Goal: Transaction & Acquisition: Purchase product/service

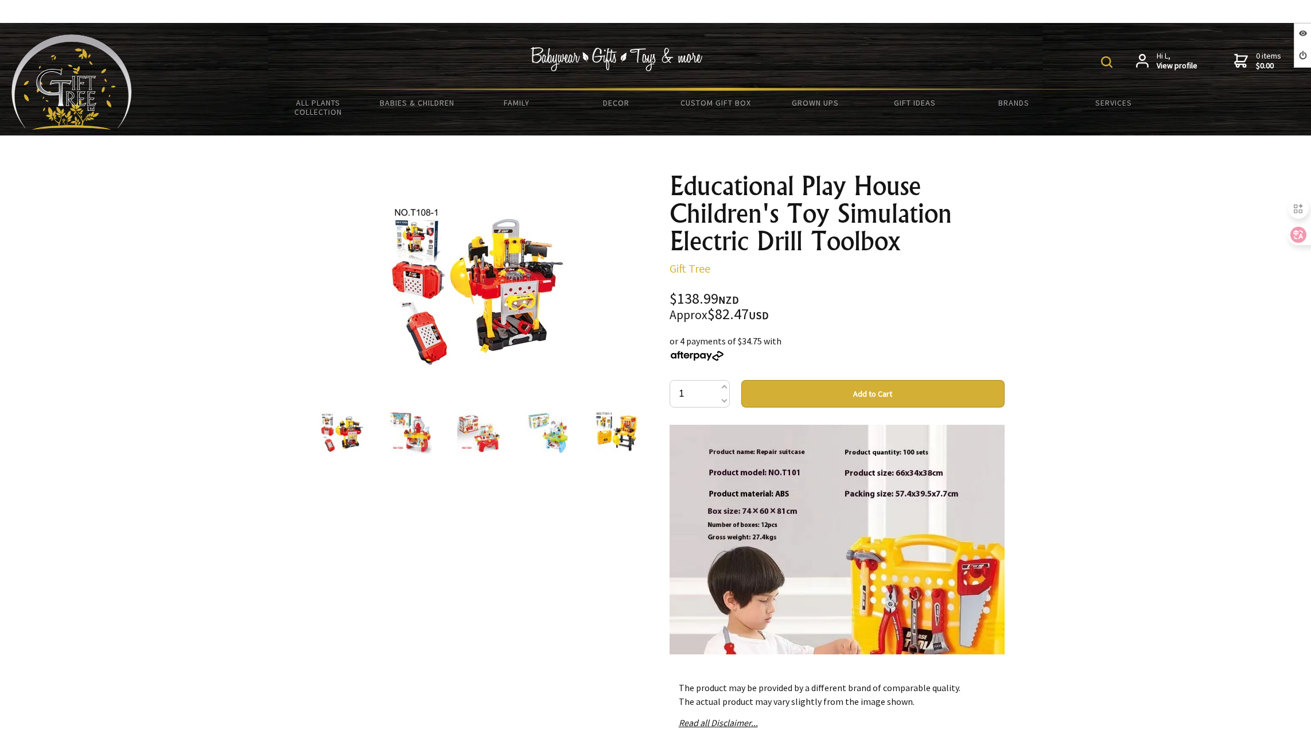
scroll to position [803, 0]
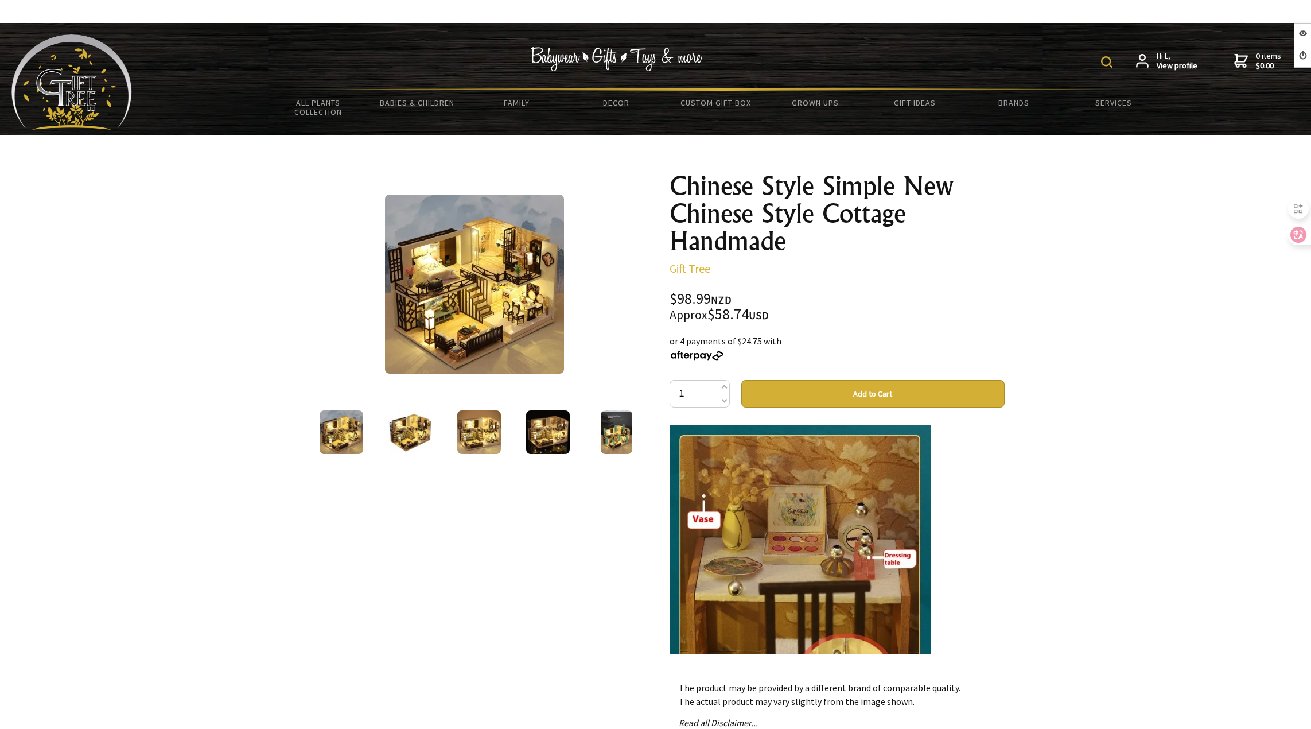
scroll to position [2639, 0]
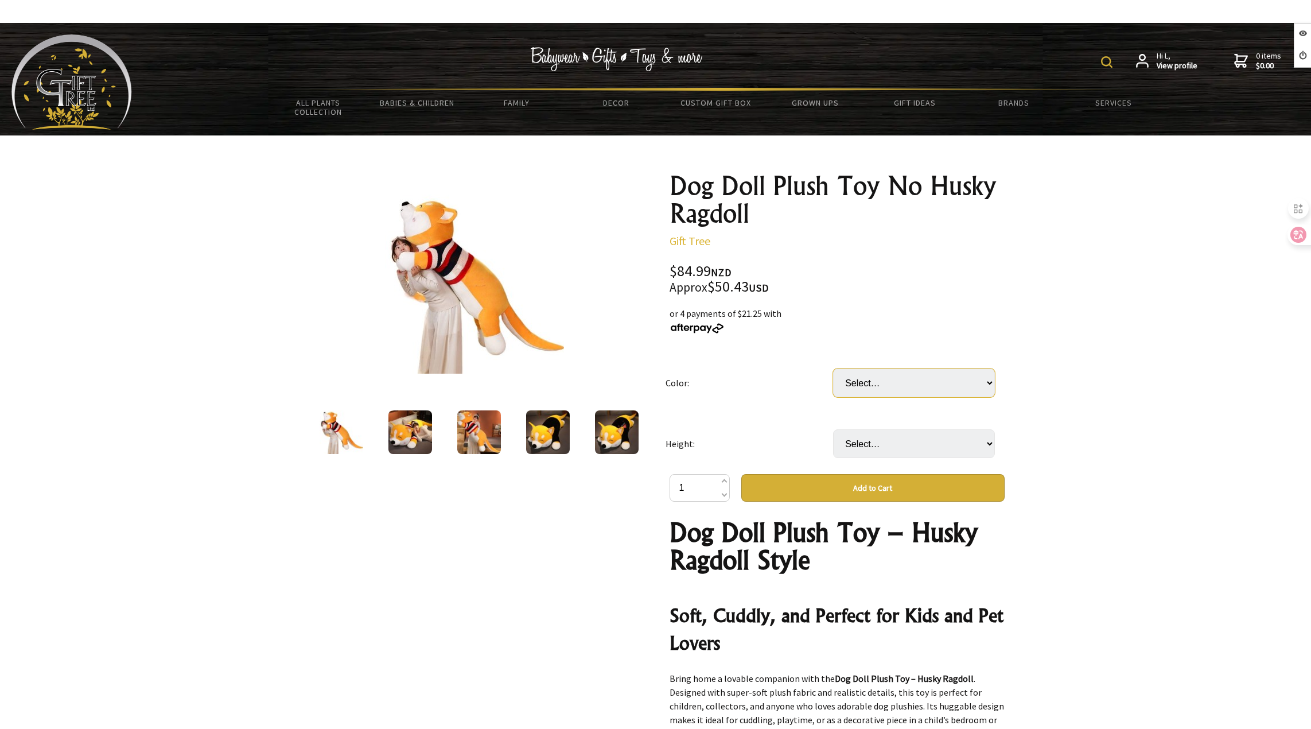
click at [913, 387] on select "Select… For The Rest Of Your Life Happy Birthday Happy Every Love Is You Split …" at bounding box center [914, 382] width 162 height 29
select select "Happy Birthday"
click at [833, 368] on select "Select… For The Rest Of Your Life Happy Birthday Happy Every Love Is You Split …" at bounding box center [914, 382] width 162 height 29
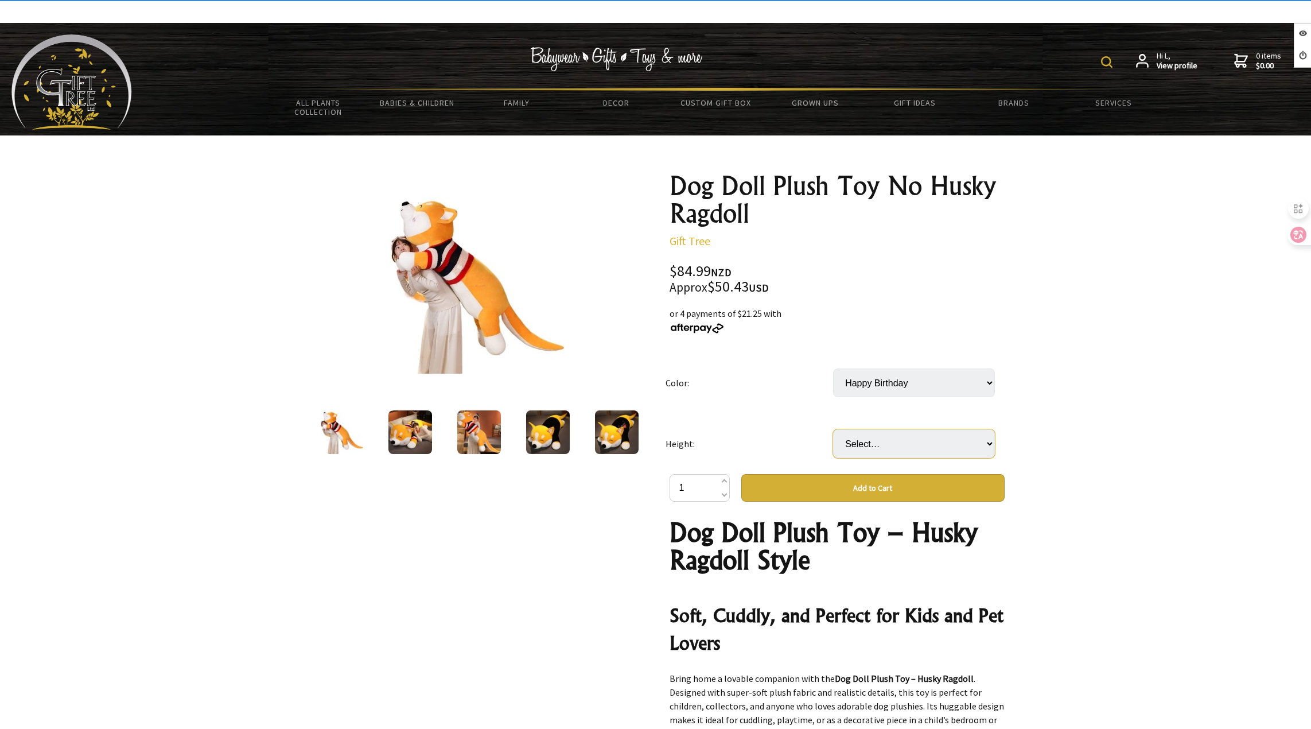
drag, startPoint x: 900, startPoint y: 447, endPoint x: 898, endPoint y: 457, distance: 10.5
click at [900, 448] on select "Select… 1.2m 1.5m (+ $59.00) 1.7m (+ $169.00) 2m (+ $258.00)" at bounding box center [914, 443] width 162 height 29
select select "1.7m"
click at [833, 429] on select "Select… 1.2m 1.5m (+ $59.00) 1.7m (+ $169.00) 2m (+ $258.00)" at bounding box center [914, 443] width 162 height 29
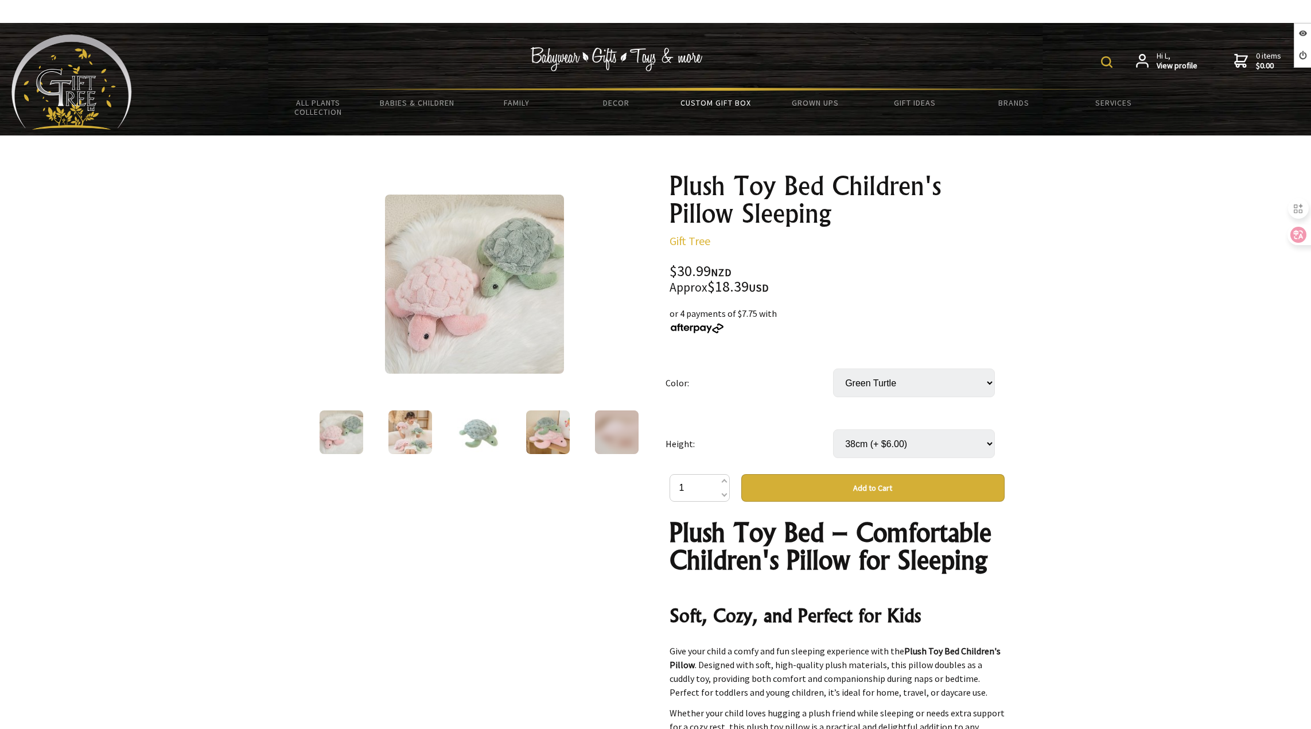
scroll to position [229, 0]
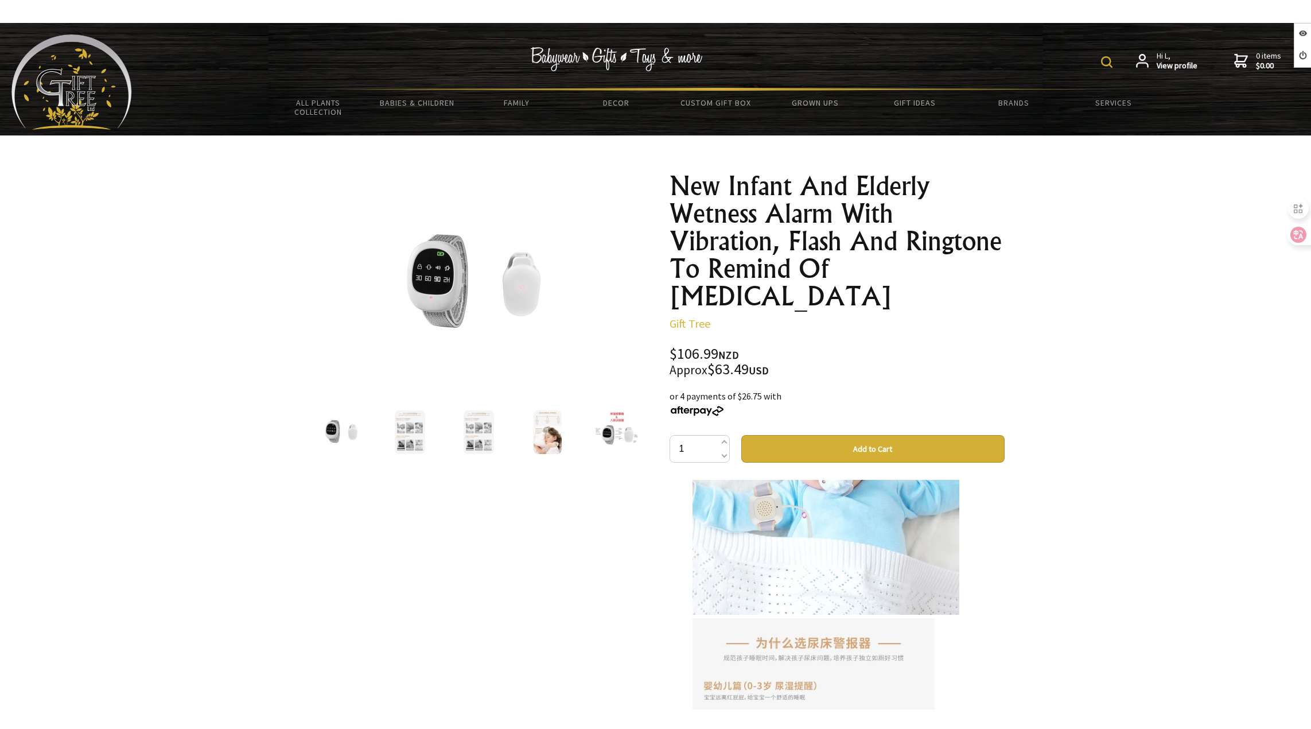
scroll to position [1836, 0]
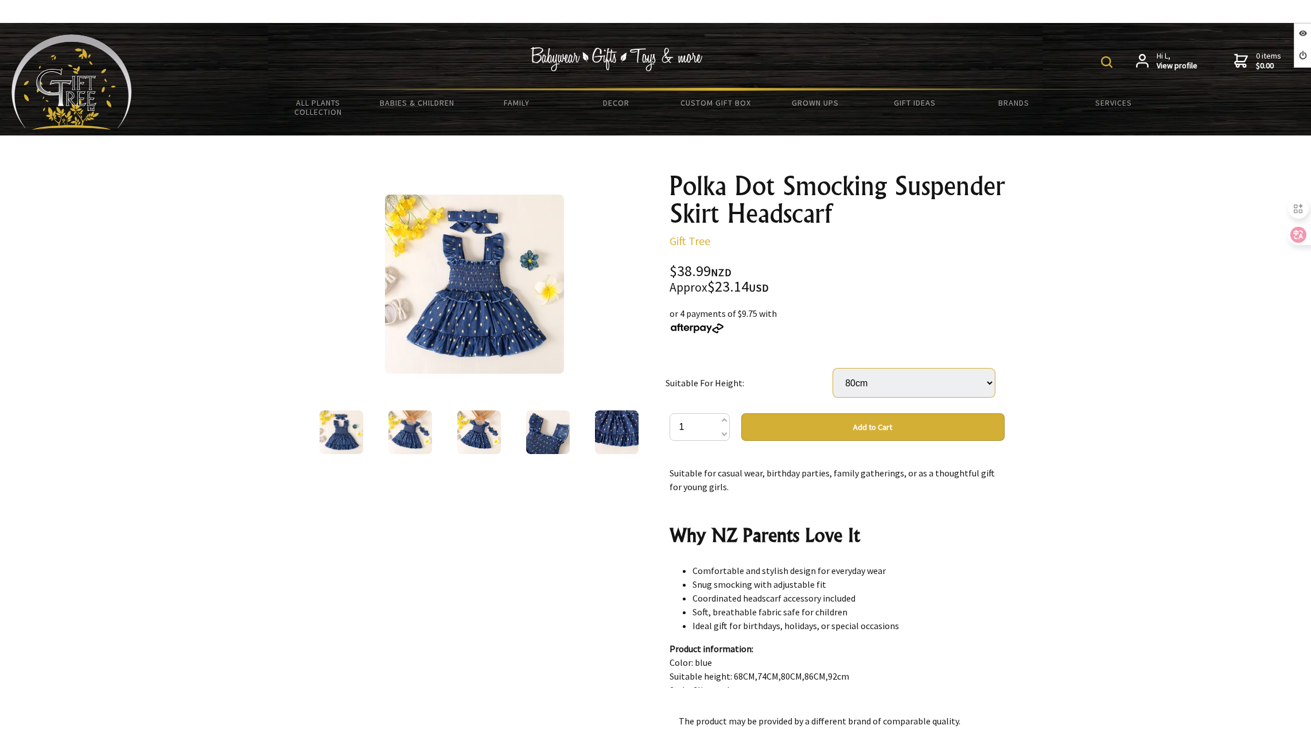
scroll to position [1033, 0]
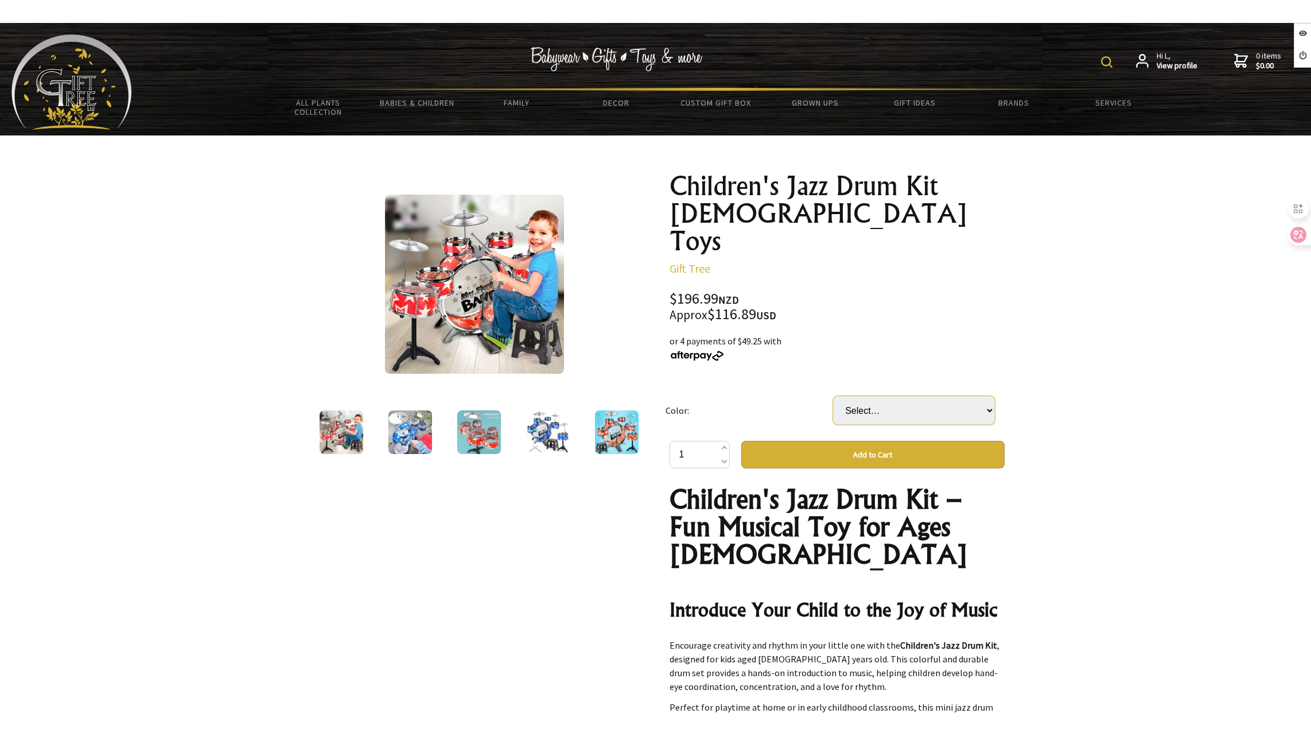
click at [900, 396] on select "Select… 6 Drums Blue 6 Drums Red" at bounding box center [914, 410] width 162 height 29
select select "6 Drums Blue"
click at [833, 396] on select "Select… 6 Drums Blue 6 Drums Red" at bounding box center [914, 410] width 162 height 29
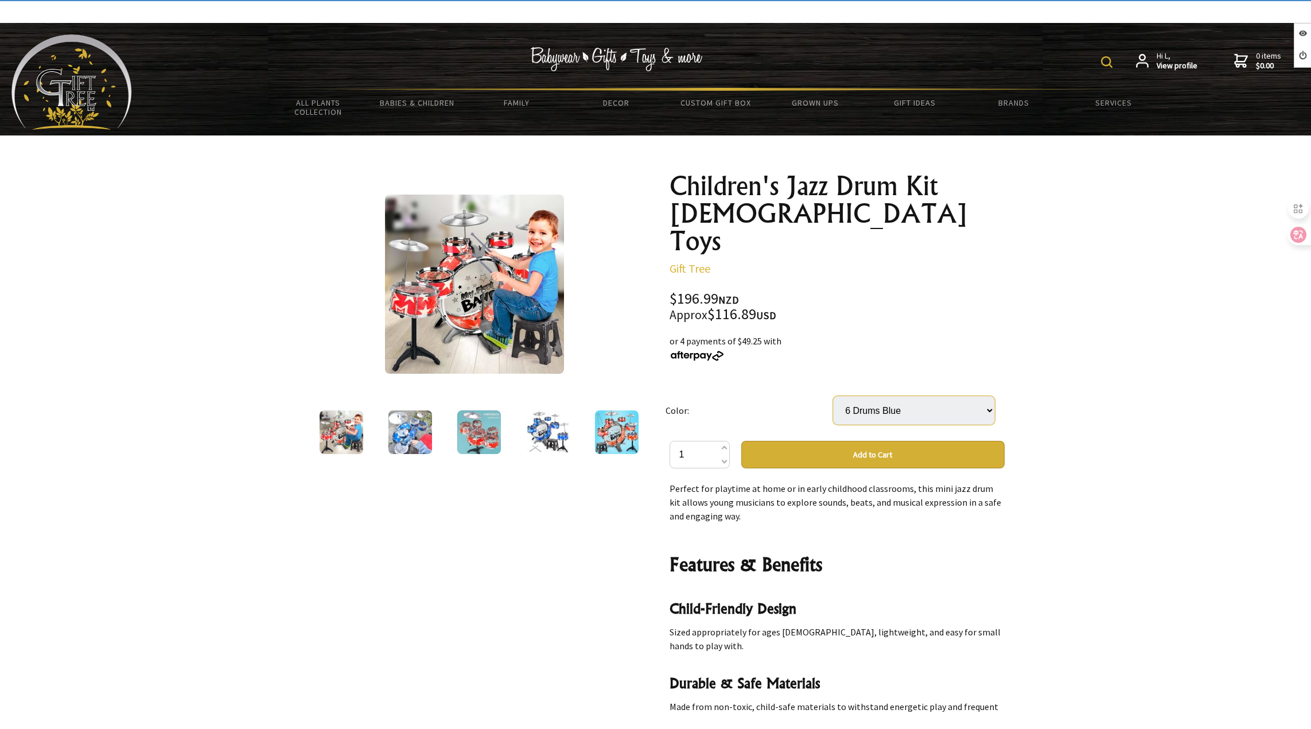
scroll to position [229, 0]
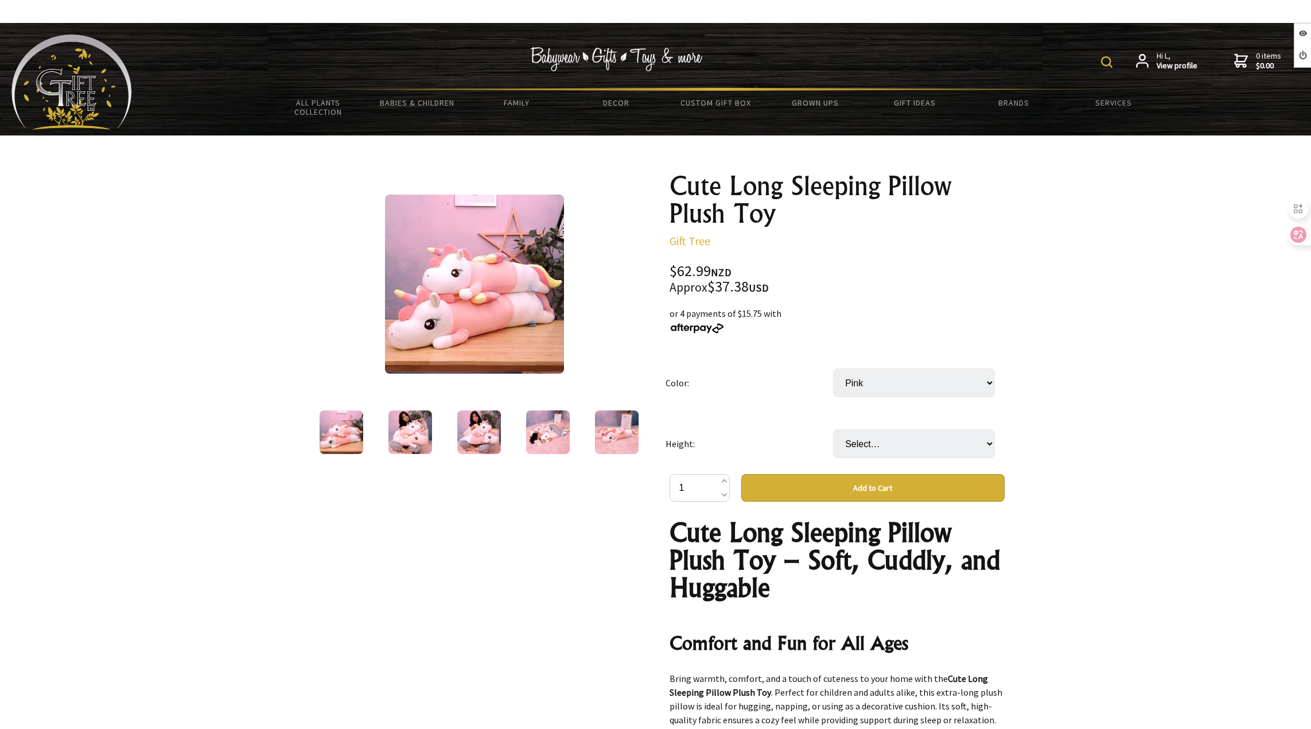
select select "80cm"
click at [833, 429] on select "Select… 80cm" at bounding box center [914, 443] width 162 height 29
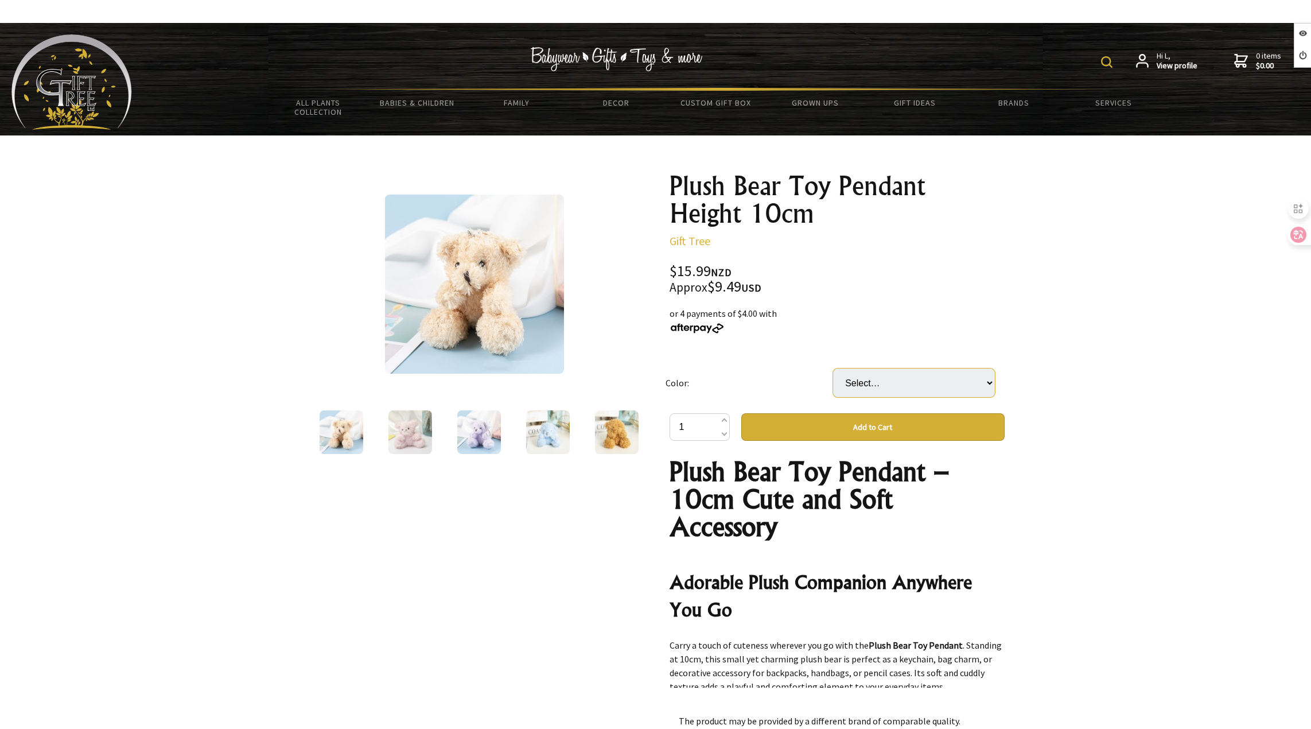
drag, startPoint x: 0, startPoint y: 0, endPoint x: 918, endPoint y: 377, distance: 992.5
click at [918, 377] on select "Select… Beige Blue Brown Green Light Brown Pink Purple" at bounding box center [914, 382] width 162 height 29
select select "Blue"
click at [833, 368] on select "Select… Beige Blue Brown Green Light Brown Pink Purple" at bounding box center [914, 382] width 162 height 29
click at [855, 376] on select "Select… Beige Blue Brown Green Light Brown Pink Purple" at bounding box center [914, 382] width 162 height 29
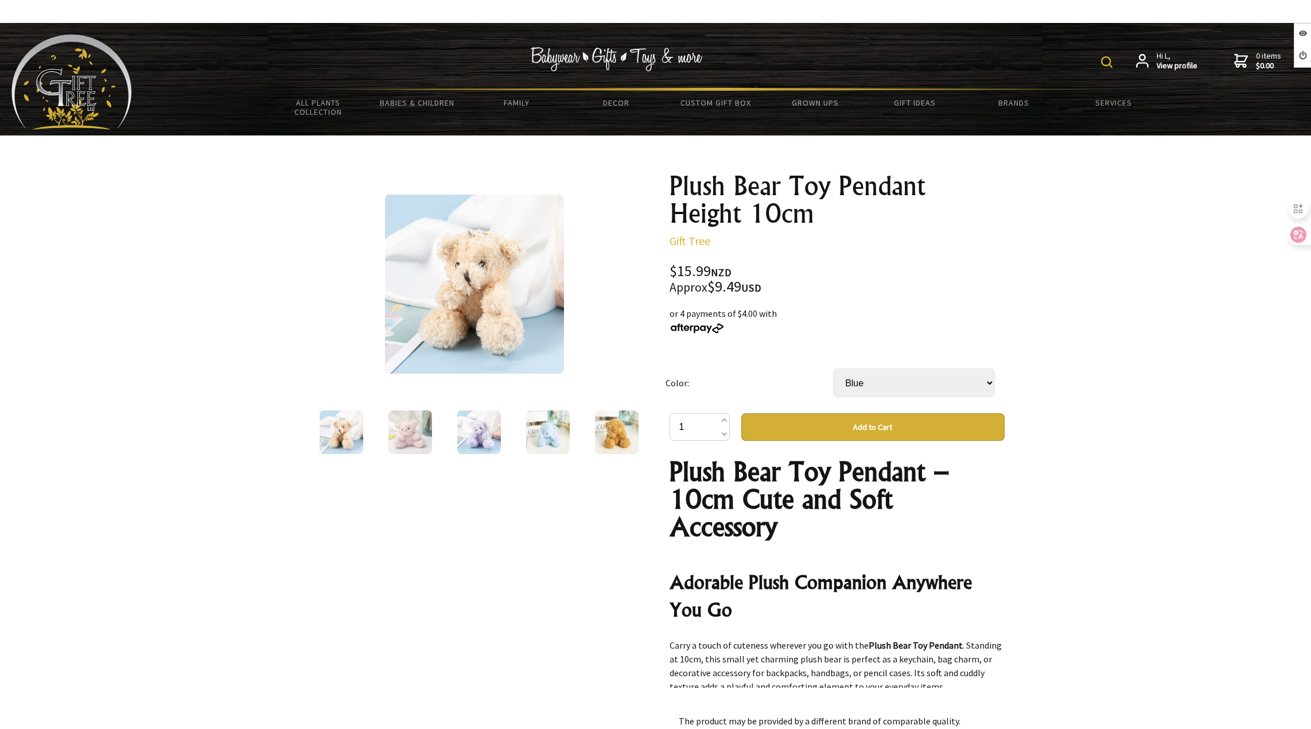
select select "Light Brown"
click at [833, 368] on select "Select… Beige Blue Brown Green Light Brown Pink Purple" at bounding box center [914, 382] width 162 height 29
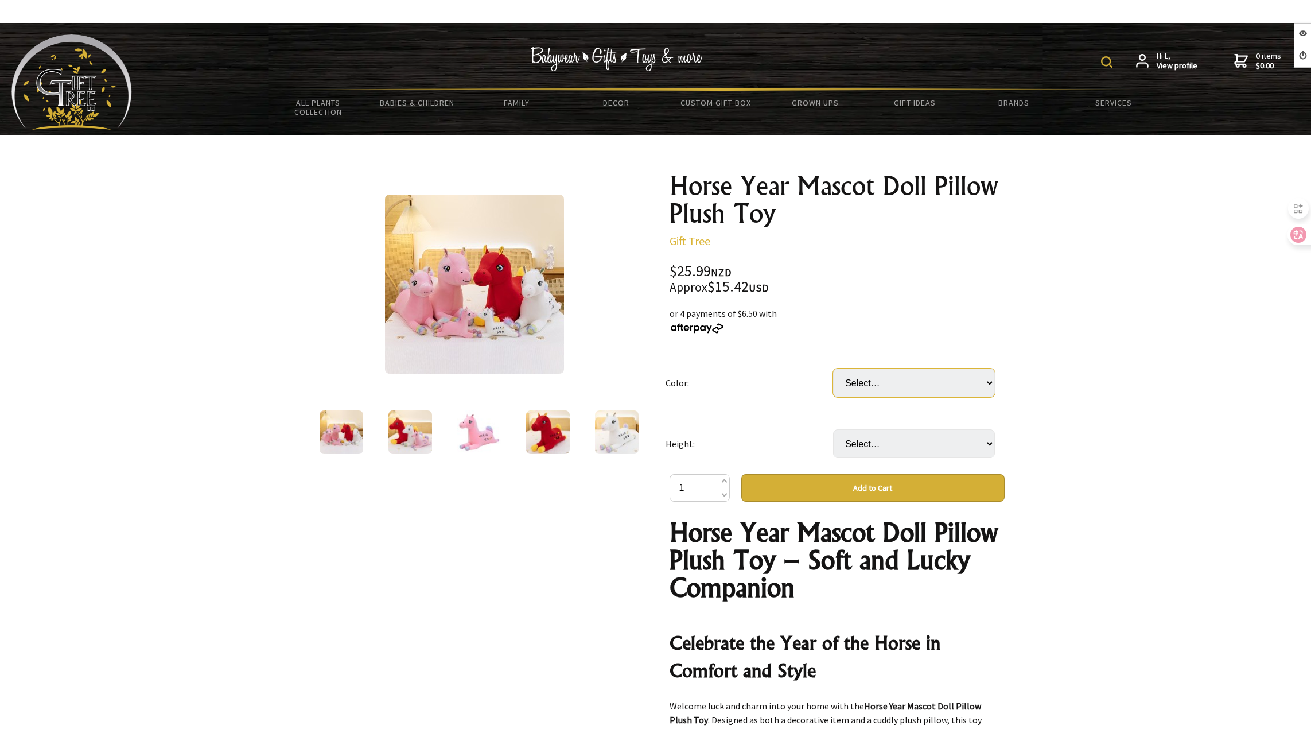
click at [889, 384] on select "Select… Pink Red White" at bounding box center [914, 382] width 162 height 29
select select "Pink"
click at [833, 368] on select "Select… Pink Red White" at bounding box center [914, 382] width 162 height 29
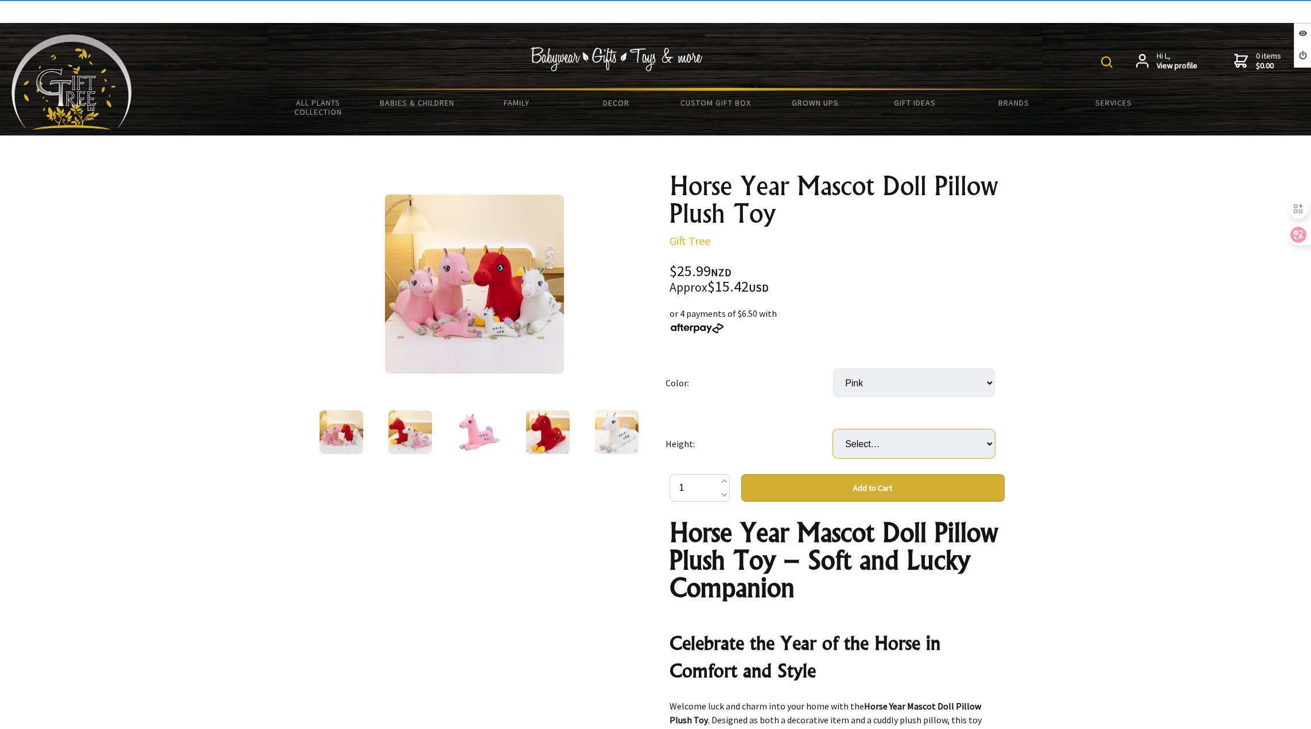
click at [877, 443] on select "Select… 30cm 50cm (+ $21.00) 70cm (+ $46.00) 90cm (+ $85.00) 100cm (+ $121.00)" at bounding box center [914, 443] width 162 height 29
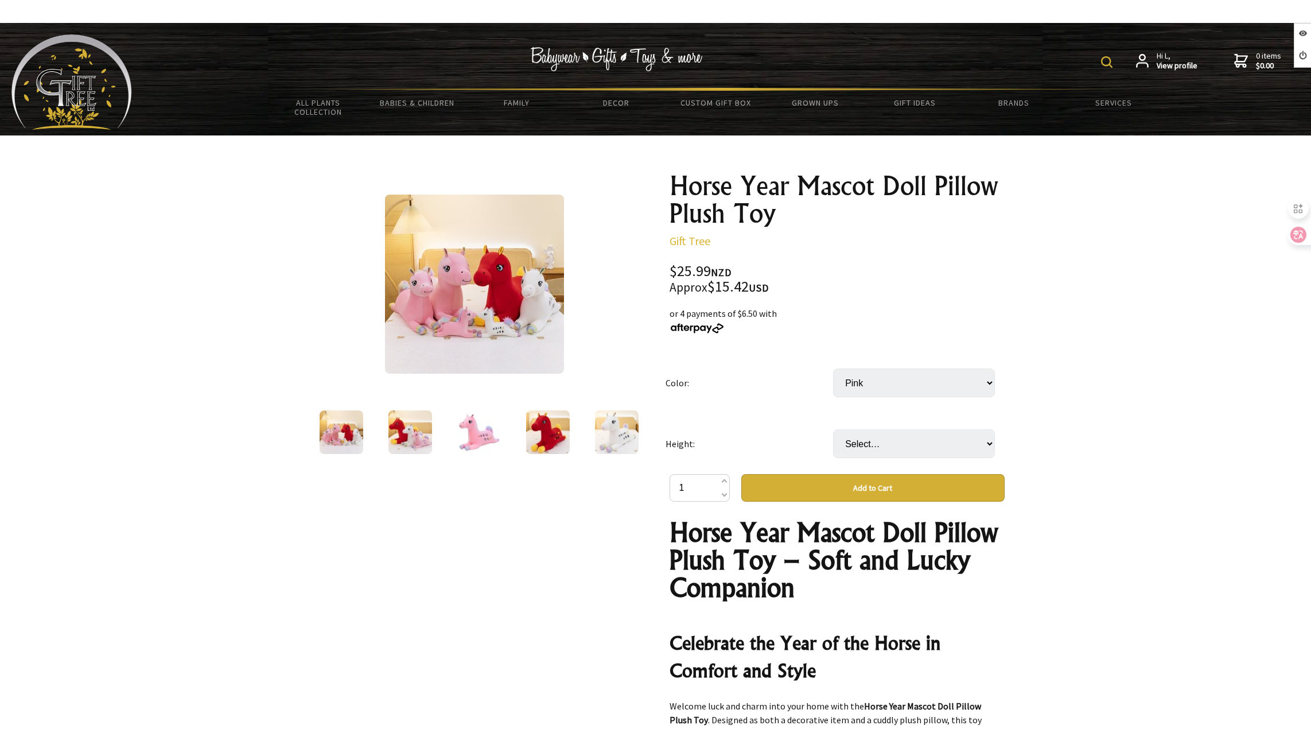
click at [890, 431] on select "Select… 30cm 50cm (+ $21.00) 70cm (+ $46.00) 90cm (+ $85.00) 100cm (+ $121.00)" at bounding box center [914, 443] width 162 height 29
select select "70cm"
click at [833, 429] on select "Select… 30cm 50cm (+ $21.00) 70cm (+ $46.00) 90cm (+ $85.00) 100cm (+ $121.00)" at bounding box center [914, 443] width 162 height 29
